Goal: Task Accomplishment & Management: Use online tool/utility

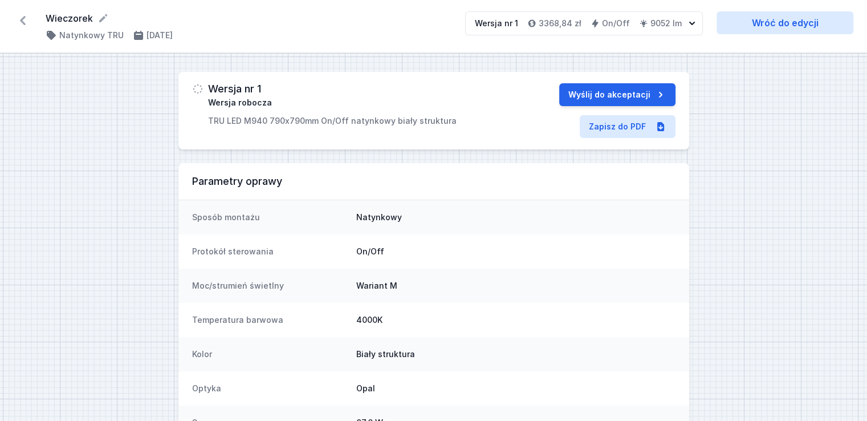
click at [23, 22] on icon at bounding box center [23, 20] width 6 height 9
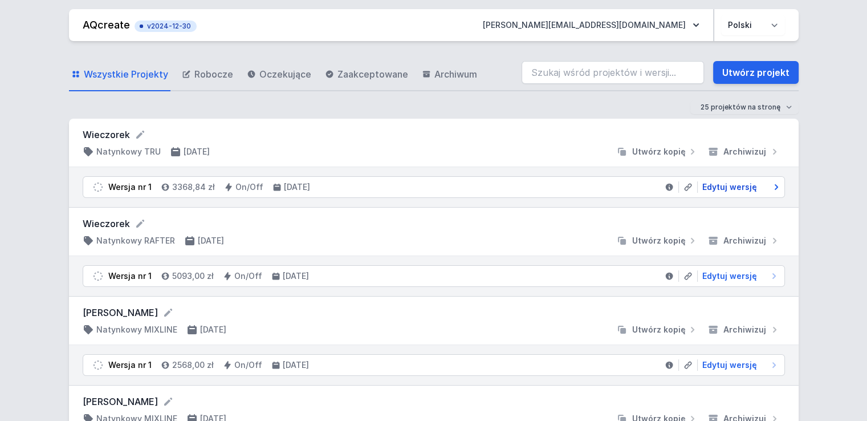
click at [726, 188] on span "Edytuj wersję" at bounding box center [729, 186] width 55 height 11
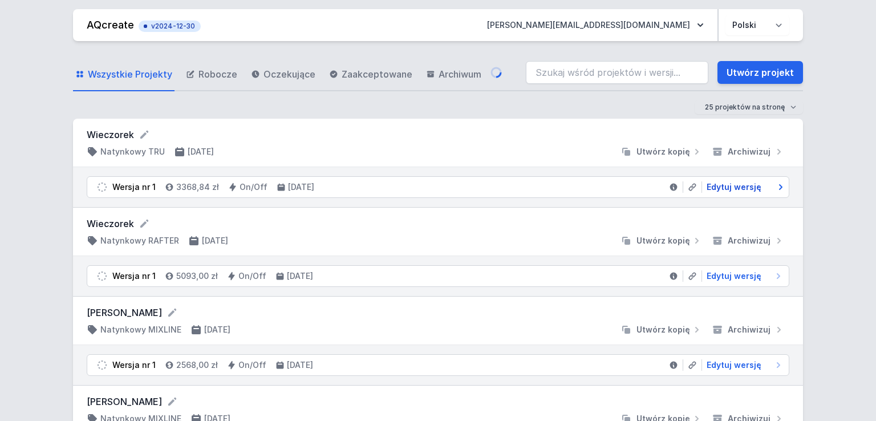
select select "M"
select select "opal"
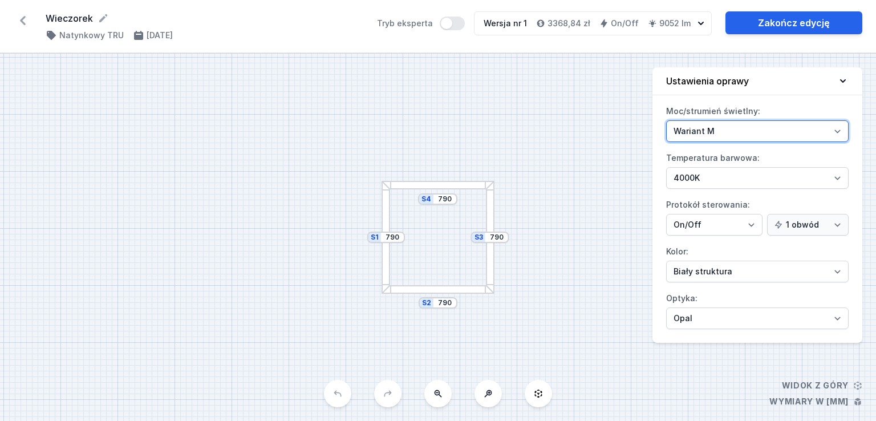
click at [739, 134] on select "Wariant L Wariant M" at bounding box center [757, 131] width 182 height 22
select select "L"
click at [666, 120] on select "Wariant L Wariant M" at bounding box center [757, 131] width 182 height 22
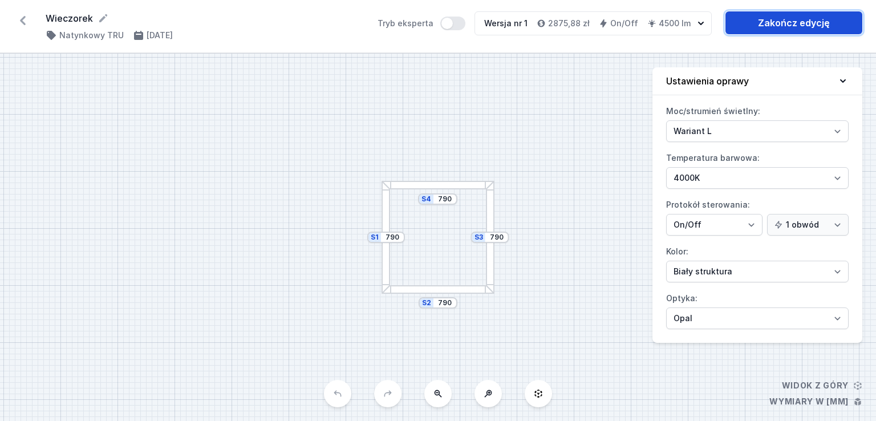
click at [768, 26] on link "Zakończ edycję" at bounding box center [793, 22] width 137 height 23
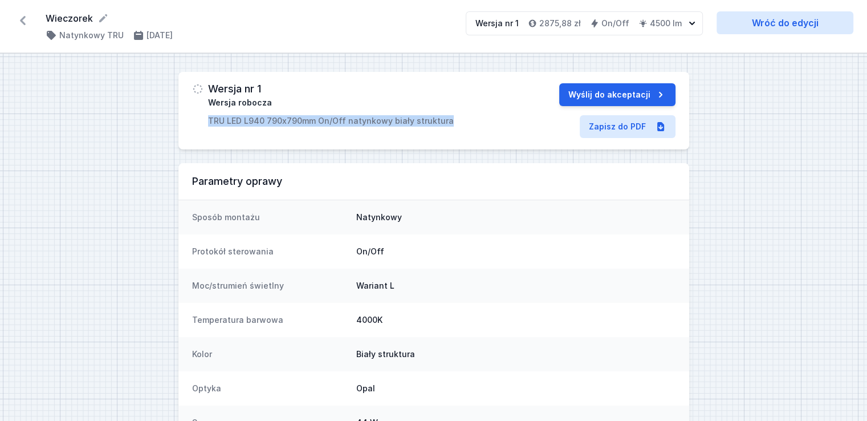
drag, startPoint x: 459, startPoint y: 119, endPoint x: 189, endPoint y: 121, distance: 269.6
click at [189, 121] on div "Wersja nr 1 Wersja robocza TRU LED L940 790x790mm On/Off natynkowy biały strukt…" at bounding box center [433, 111] width 511 height 78
copy p "TRU LED L940 790x790mm On/Off natynkowy biały struktura"
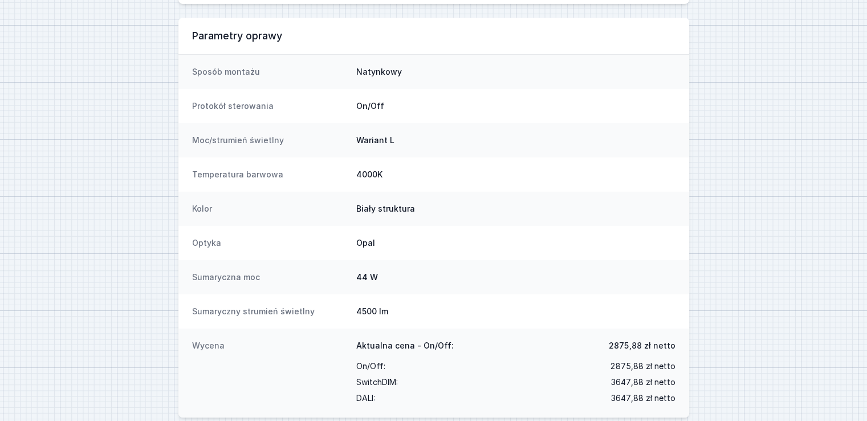
scroll to position [160, 0]
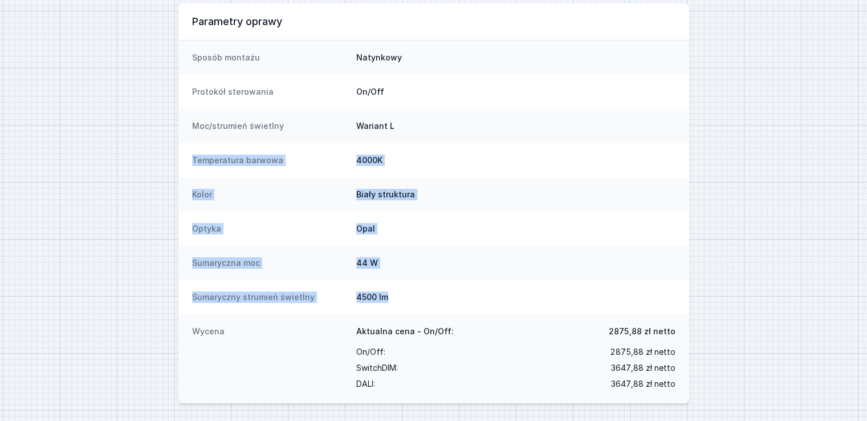
drag, startPoint x: 382, startPoint y: 298, endPoint x: 192, endPoint y: 162, distance: 234.1
click at [192, 162] on dl "Sposób montażu Natynkowy Protokół sterowania On/Off Moc/strumień świetlny Waria…" at bounding box center [433, 221] width 511 height 363
copy dl "Temperatura barwowa 4000K Kolor Biały struktura Optyka Opal Sumaryczna moc 44 W…"
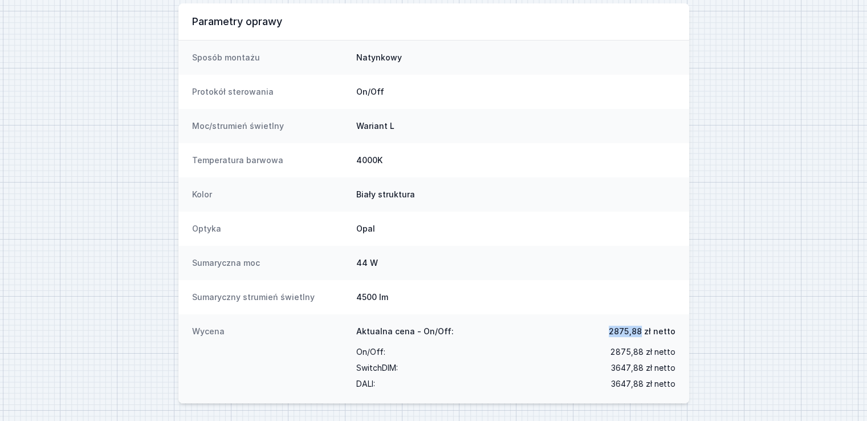
drag, startPoint x: 609, startPoint y: 332, endPoint x: 644, endPoint y: 327, distance: 35.2
click at [644, 327] on div "Aktualna cena - On/Off: 2875,88 zł netto" at bounding box center [515, 334] width 319 height 18
copy span "2875,88"
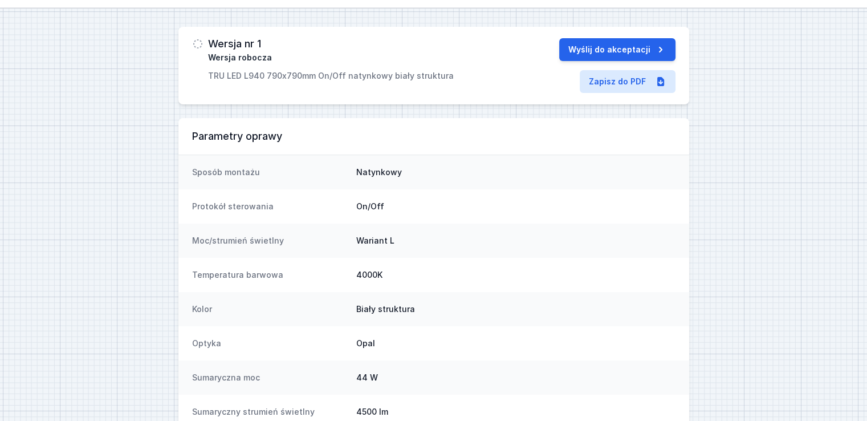
scroll to position [0, 0]
